Goal: Information Seeking & Learning: Learn about a topic

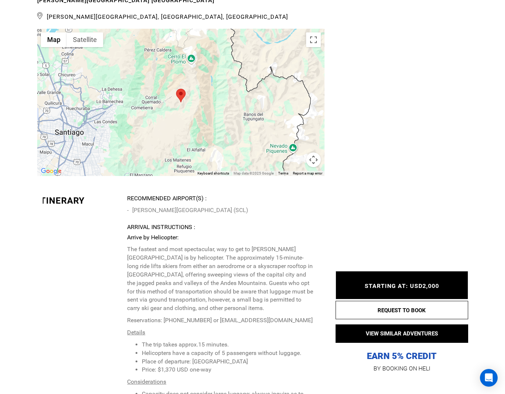
scroll to position [1623, 0]
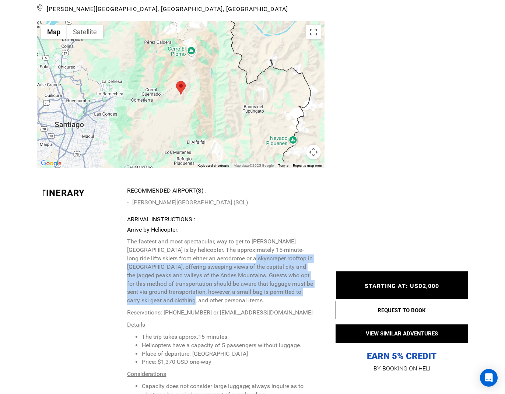
drag, startPoint x: 239, startPoint y: 255, endPoint x: 239, endPoint y: 213, distance: 42.0
click at [239, 238] on p "The fastest and most spectacular, way to get to [PERSON_NAME][GEOGRAPHIC_DATA] …" at bounding box center [220, 271] width 186 height 67
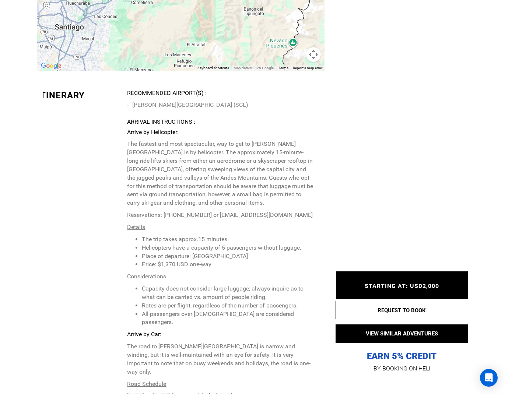
scroll to position [1721, 0]
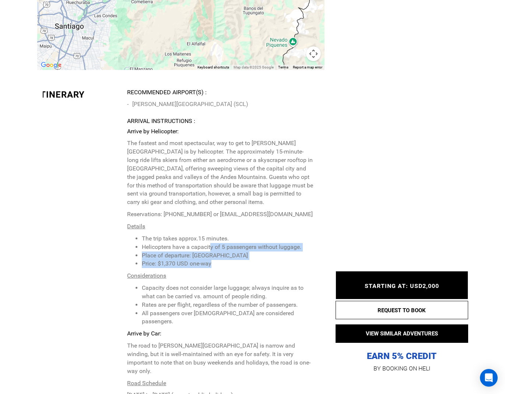
drag, startPoint x: 221, startPoint y: 223, endPoint x: 211, endPoint y: 200, distance: 25.4
click at [211, 235] on ul "The trip takes approx.15 minutes. Helicopters have a capacity of 5 passengers w…" at bounding box center [220, 252] width 186 height 34
click at [211, 235] on li "The trip takes approx.15 minutes." at bounding box center [227, 239] width 171 height 8
drag, startPoint x: 202, startPoint y: 209, endPoint x: 196, endPoint y: 199, distance: 11.1
click at [196, 235] on ul "The trip takes approx.15 minutes. Helicopters have a capacity of 5 passengers w…" at bounding box center [220, 252] width 186 height 34
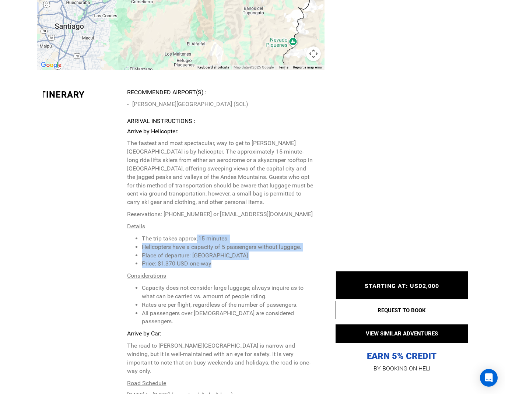
click at [196, 235] on li "The trip takes approx.15 minutes." at bounding box center [227, 239] width 171 height 8
drag, startPoint x: 220, startPoint y: 218, endPoint x: 203, endPoint y: 198, distance: 26.7
click at [203, 235] on ul "The trip takes approx.15 minutes. Helicopters have a capacity of 5 passengers w…" at bounding box center [220, 252] width 186 height 34
click at [203, 235] on li "The trip takes approx.15 minutes." at bounding box center [227, 239] width 171 height 8
drag, startPoint x: 226, startPoint y: 220, endPoint x: 195, endPoint y: 196, distance: 39.3
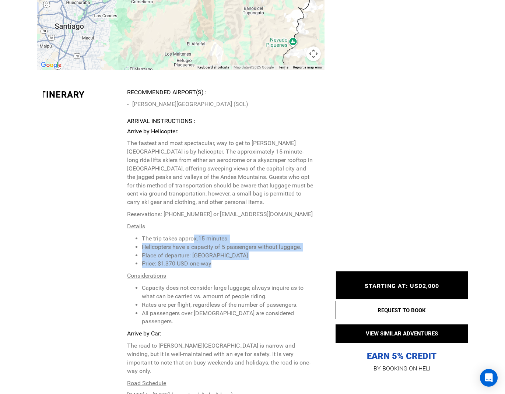
click at [195, 235] on ul "The trip takes approx.15 minutes. Helicopters have a capacity of 5 passengers w…" at bounding box center [220, 252] width 186 height 34
click at [195, 235] on li "The trip takes approx.15 minutes." at bounding box center [227, 239] width 171 height 8
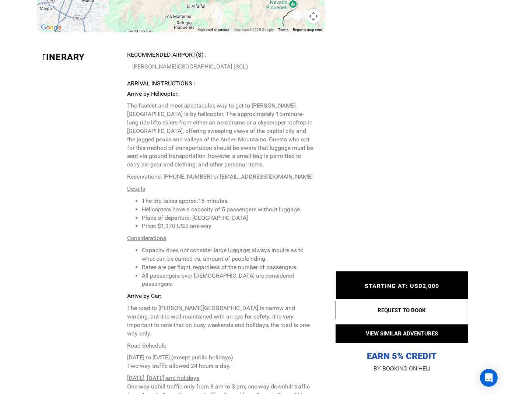
scroll to position [1765, 0]
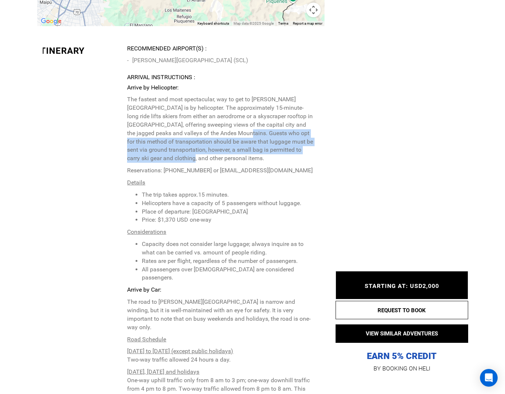
drag, startPoint x: 249, startPoint y: 119, endPoint x: 240, endPoint y: 88, distance: 32.2
click at [240, 95] on p "The fastest and most spectacular, way to get to [PERSON_NAME][GEOGRAPHIC_DATA] …" at bounding box center [220, 128] width 186 height 67
drag, startPoint x: 236, startPoint y: 116, endPoint x: 230, endPoint y: 83, distance: 33.3
click at [230, 95] on p "The fastest and most spectacular, way to get to [PERSON_NAME][GEOGRAPHIC_DATA] …" at bounding box center [220, 128] width 186 height 67
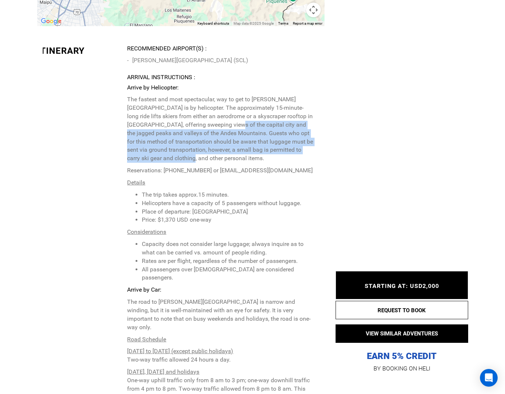
click at [230, 95] on p "The fastest and most spectacular, way to get to [PERSON_NAME][GEOGRAPHIC_DATA] …" at bounding box center [220, 128] width 186 height 67
drag, startPoint x: 235, startPoint y: 118, endPoint x: 230, endPoint y: 78, distance: 40.5
click at [230, 95] on p "The fastest and most spectacular, way to get to [PERSON_NAME][GEOGRAPHIC_DATA] …" at bounding box center [220, 128] width 186 height 67
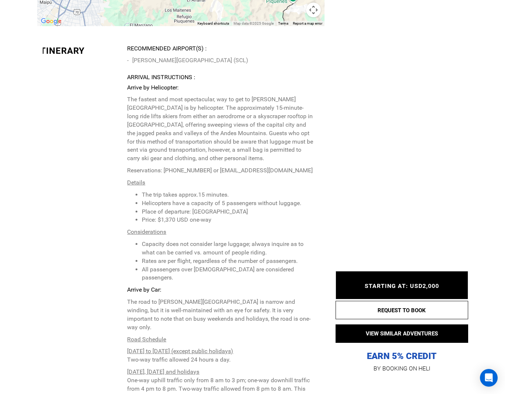
click at [230, 95] on p "The fastest and most spectacular, way to get to [PERSON_NAME][GEOGRAPHIC_DATA] …" at bounding box center [220, 128] width 186 height 67
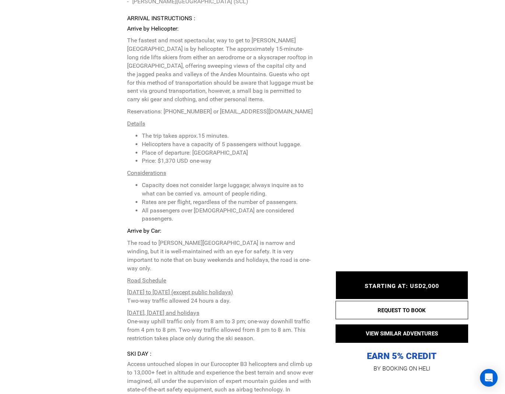
scroll to position [1862, 0]
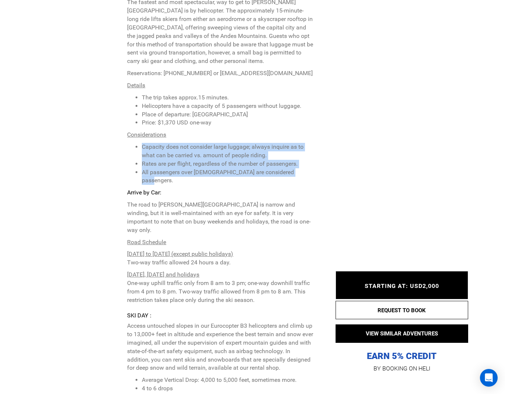
drag, startPoint x: 302, startPoint y: 131, endPoint x: 217, endPoint y: 99, distance: 91.1
click at [217, 99] on p "Arrive by Helicopter: The fastest and most spectacular, way to get to [PERSON_N…" at bounding box center [220, 145] width 186 height 318
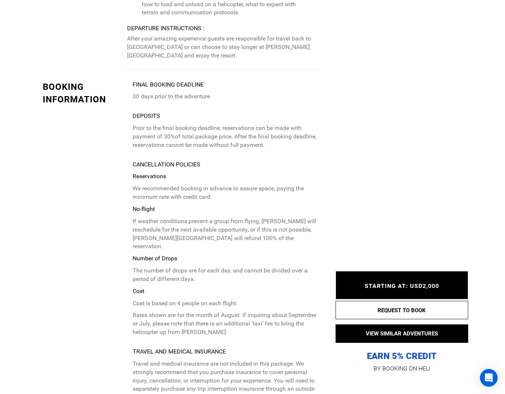
scroll to position [2407, 0]
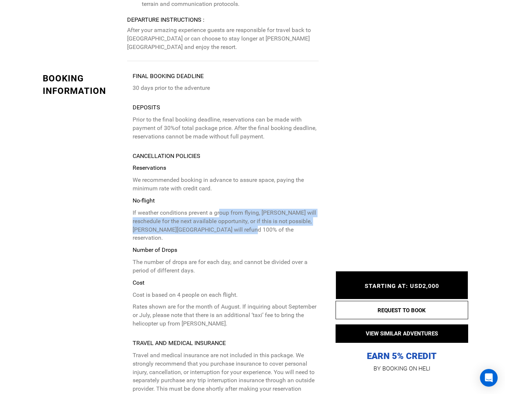
drag, startPoint x: 234, startPoint y: 171, endPoint x: 219, endPoint y: 150, distance: 25.1
click at [219, 209] on p "If weather conditions prevent a group from flying, [PERSON_NAME] will reschedul…" at bounding box center [226, 226] width 186 height 34
drag, startPoint x: 241, startPoint y: 167, endPoint x: 234, endPoint y: 148, distance: 20.5
click at [234, 164] on p "Reservations We recommended booking in advance to assure space, paying the mini…" at bounding box center [226, 246] width 186 height 164
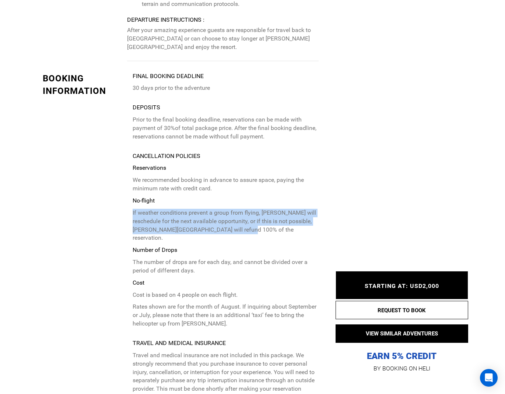
click at [234, 164] on p "Reservations We recommended booking in advance to assure space, paying the mini…" at bounding box center [226, 246] width 186 height 164
drag, startPoint x: 242, startPoint y: 171, endPoint x: 241, endPoint y: 146, distance: 24.3
click at [241, 164] on p "Reservations We recommended booking in advance to assure space, paying the mini…" at bounding box center [226, 246] width 186 height 164
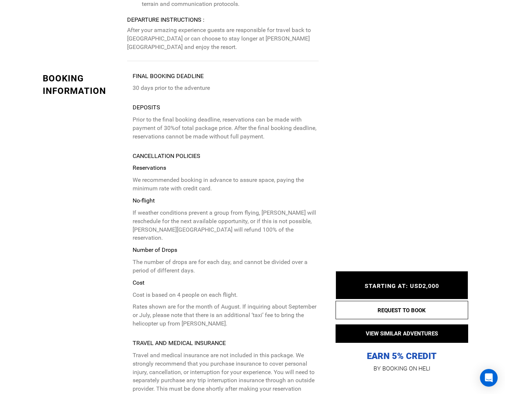
click at [241, 164] on p "Reservations We recommended booking in advance to assure space, paying the mini…" at bounding box center [226, 246] width 186 height 164
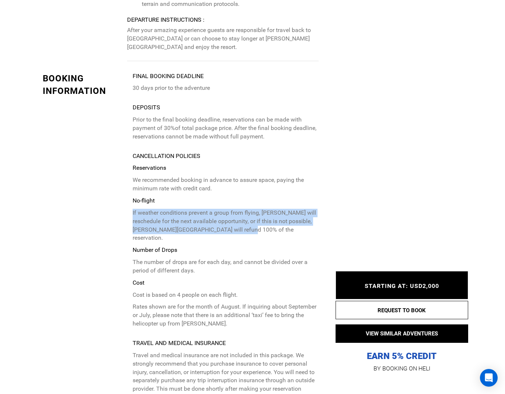
drag, startPoint x: 245, startPoint y: 173, endPoint x: 245, endPoint y: 144, distance: 28.7
click at [245, 164] on p "Reservations We recommended booking in advance to assure space, paying the mini…" at bounding box center [226, 246] width 186 height 164
click at [245, 197] on p "No-flight" at bounding box center [226, 201] width 186 height 8
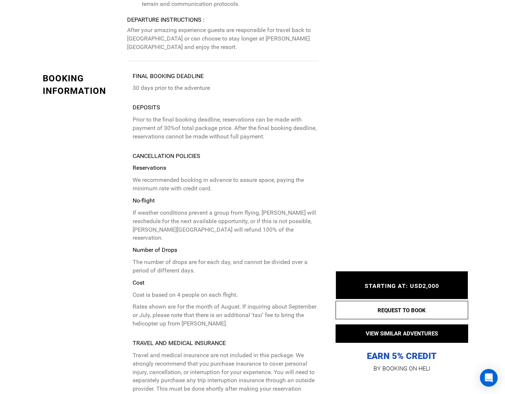
scroll to position [2434, 0]
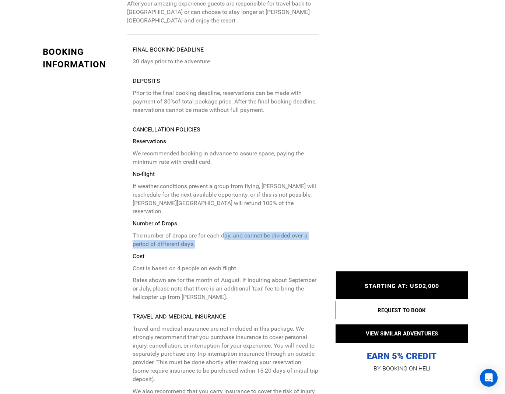
drag, startPoint x: 224, startPoint y: 181, endPoint x: 224, endPoint y: 164, distance: 17.0
click at [224, 232] on p "The number of drops are for each day, and cannot be divided over a period of di…" at bounding box center [226, 240] width 186 height 17
click at [224, 164] on p "Reservations We recommended booking in advance to assure space, paying the mini…" at bounding box center [226, 219] width 186 height 164
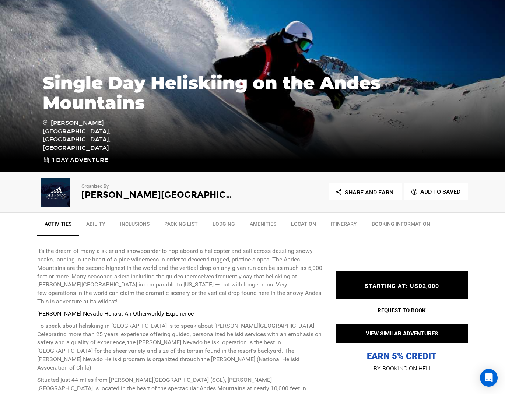
scroll to position [86, 0]
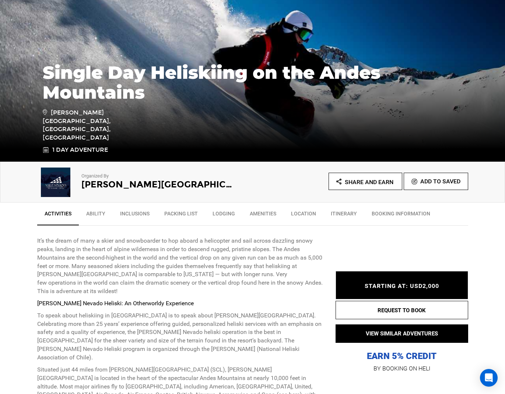
click at [100, 216] on link "Ability" at bounding box center [96, 215] width 34 height 18
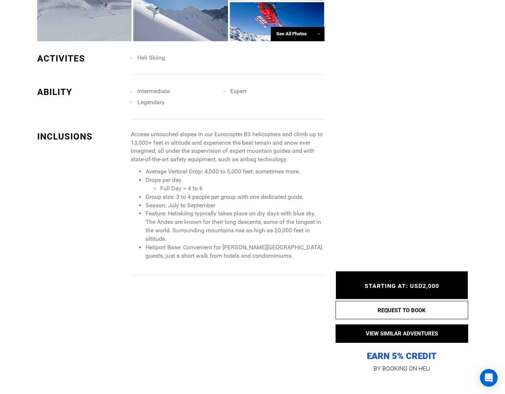
scroll to position [733, 0]
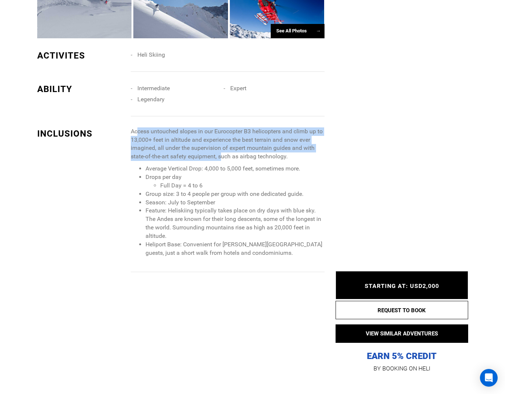
drag, startPoint x: 138, startPoint y: 88, endPoint x: 224, endPoint y: 114, distance: 89.5
click at [224, 128] on p "Access untouched slopes in our Eurocopter B3 helicopters and climb up to 13,000…" at bounding box center [227, 145] width 193 height 34
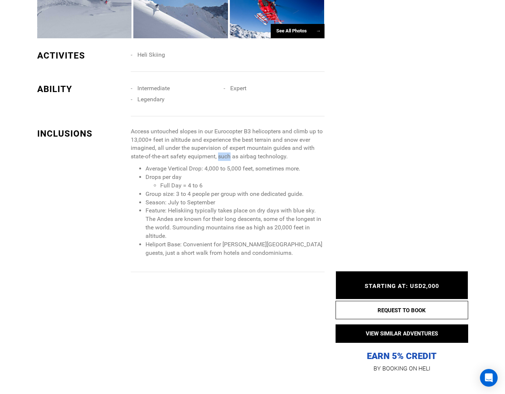
click at [224, 128] on p "Access untouched slopes in our Eurocopter B3 helicopters and climb up to 13,000…" at bounding box center [227, 145] width 193 height 34
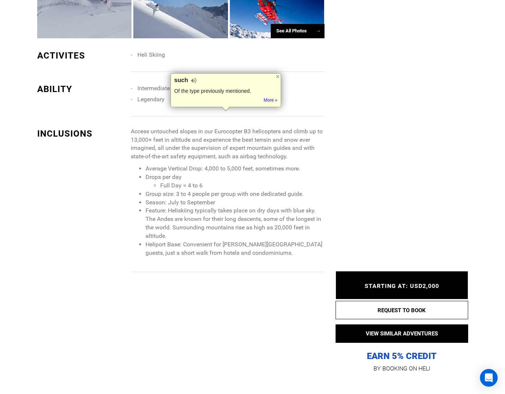
click at [222, 173] on li "Drops per day Full Day = 4 to 6" at bounding box center [235, 181] width 179 height 17
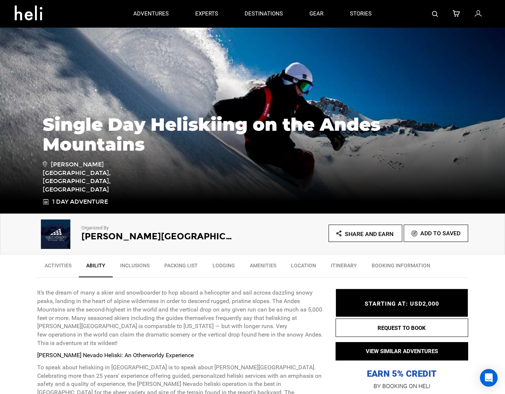
scroll to position [0, 0]
